Goal: Check status: Check status

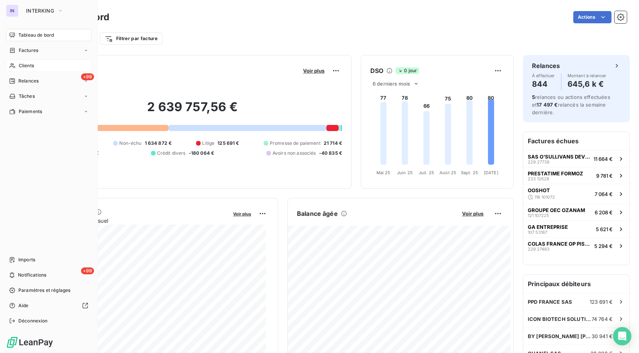
click at [28, 63] on span "Clients" at bounding box center [26, 65] width 15 height 7
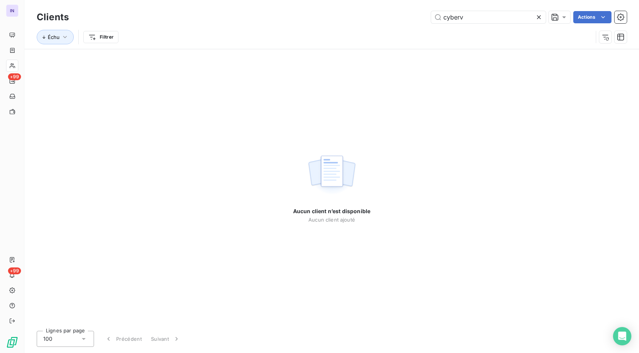
drag, startPoint x: 472, startPoint y: 19, endPoint x: 328, endPoint y: 14, distance: 143.3
click at [328, 14] on div "cyberv Actions" at bounding box center [352, 17] width 548 height 12
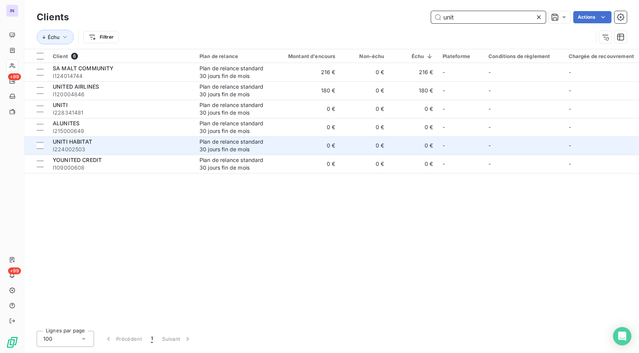
type input "unit"
click at [176, 146] on span "I224002503" at bounding box center [121, 150] width 137 height 8
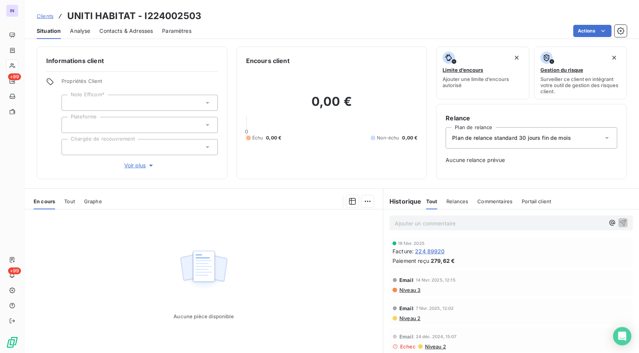
click at [430, 252] on span "224 89920" at bounding box center [429, 251] width 29 height 8
